Goal: Information Seeking & Learning: Learn about a topic

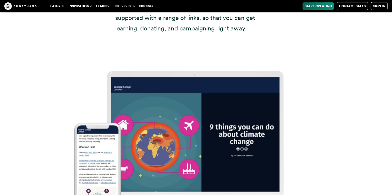
scroll to position [6483, 0]
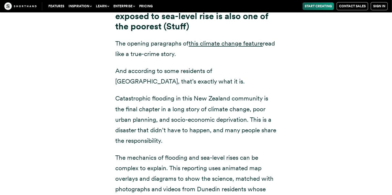
scroll to position [2078, 0]
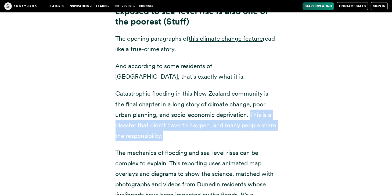
drag, startPoint x: 251, startPoint y: 103, endPoint x: 275, endPoint y: 126, distance: 33.5
click at [275, 126] on p "Catastrophic flooding in this New Zealand community is the final chapter in a l…" at bounding box center [196, 114] width 161 height 52
drag, startPoint x: 275, startPoint y: 126, endPoint x: 266, endPoint y: 115, distance: 14.5
copy p "This is a disaster that didn’t have to happen, and many people share the respon…"
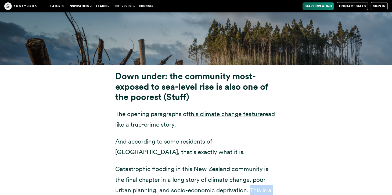
scroll to position [1992, 0]
